Goal: Task Accomplishment & Management: Manage account settings

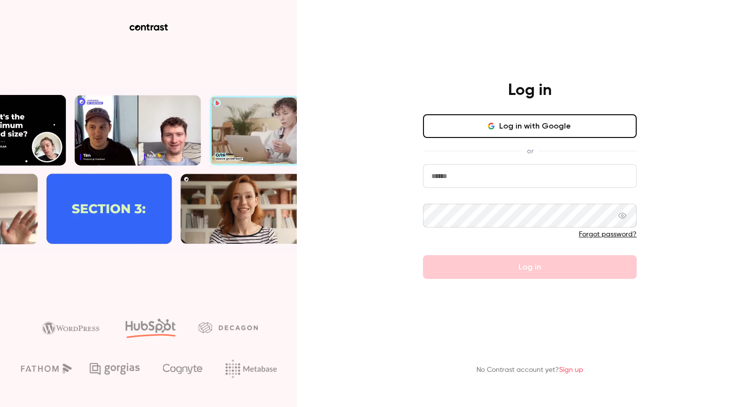
click at [484, 130] on button "Log in with Google" at bounding box center [530, 126] width 214 height 24
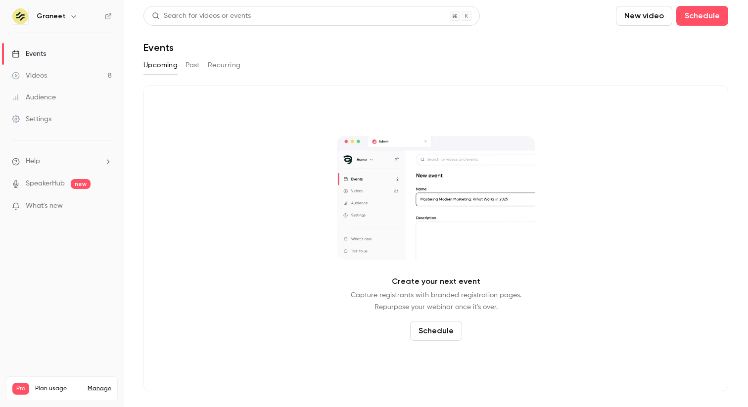
click at [62, 203] on span "What's new" at bounding box center [44, 206] width 37 height 10
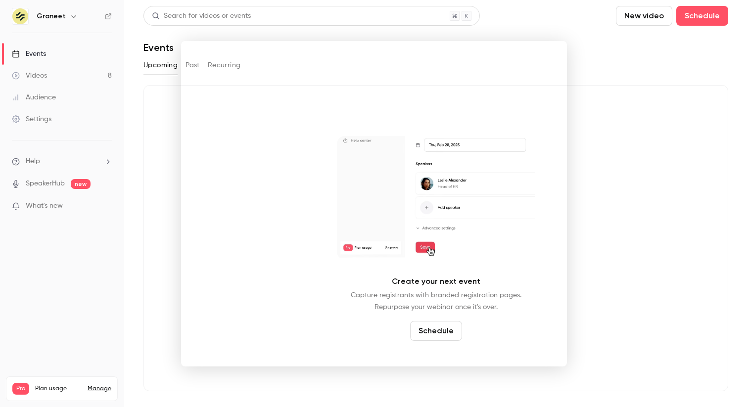
click at [63, 18] on div at bounding box center [374, 203] width 748 height 407
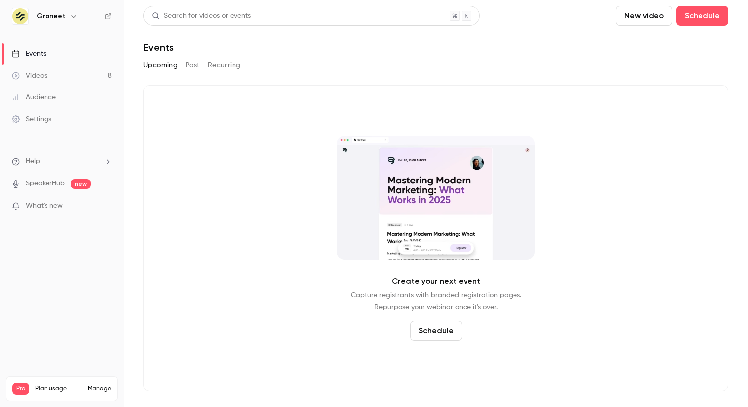
click at [55, 18] on h6 "Graneet" at bounding box center [51, 16] width 29 height 10
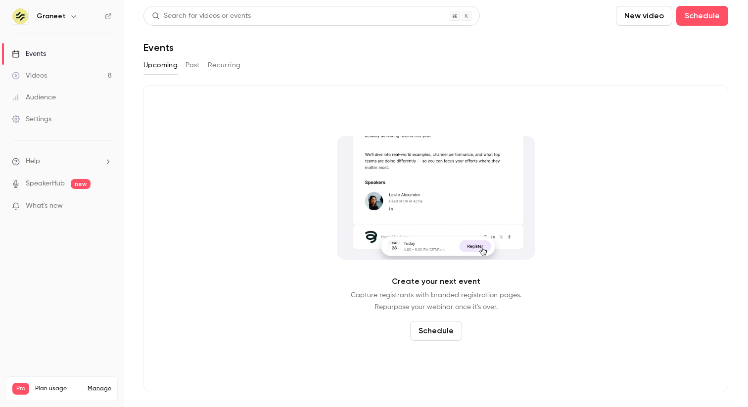
click at [41, 117] on div "Settings" at bounding box center [32, 119] width 40 height 10
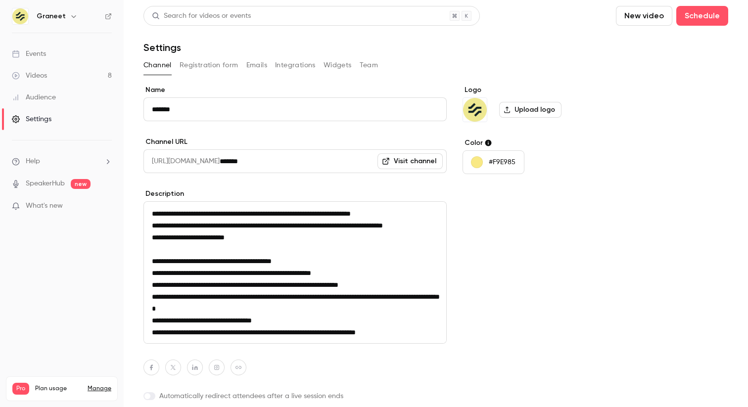
click at [102, 385] on link "Manage" at bounding box center [100, 389] width 24 height 8
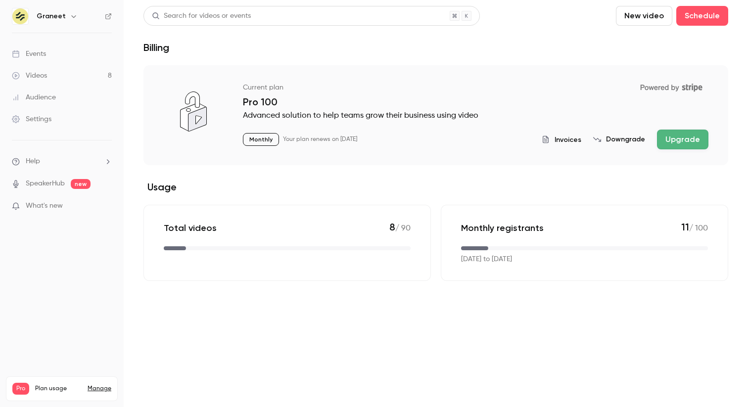
click at [572, 139] on span "Invoices" at bounding box center [568, 140] width 27 height 10
